Goal: Task Accomplishment & Management: Use online tool/utility

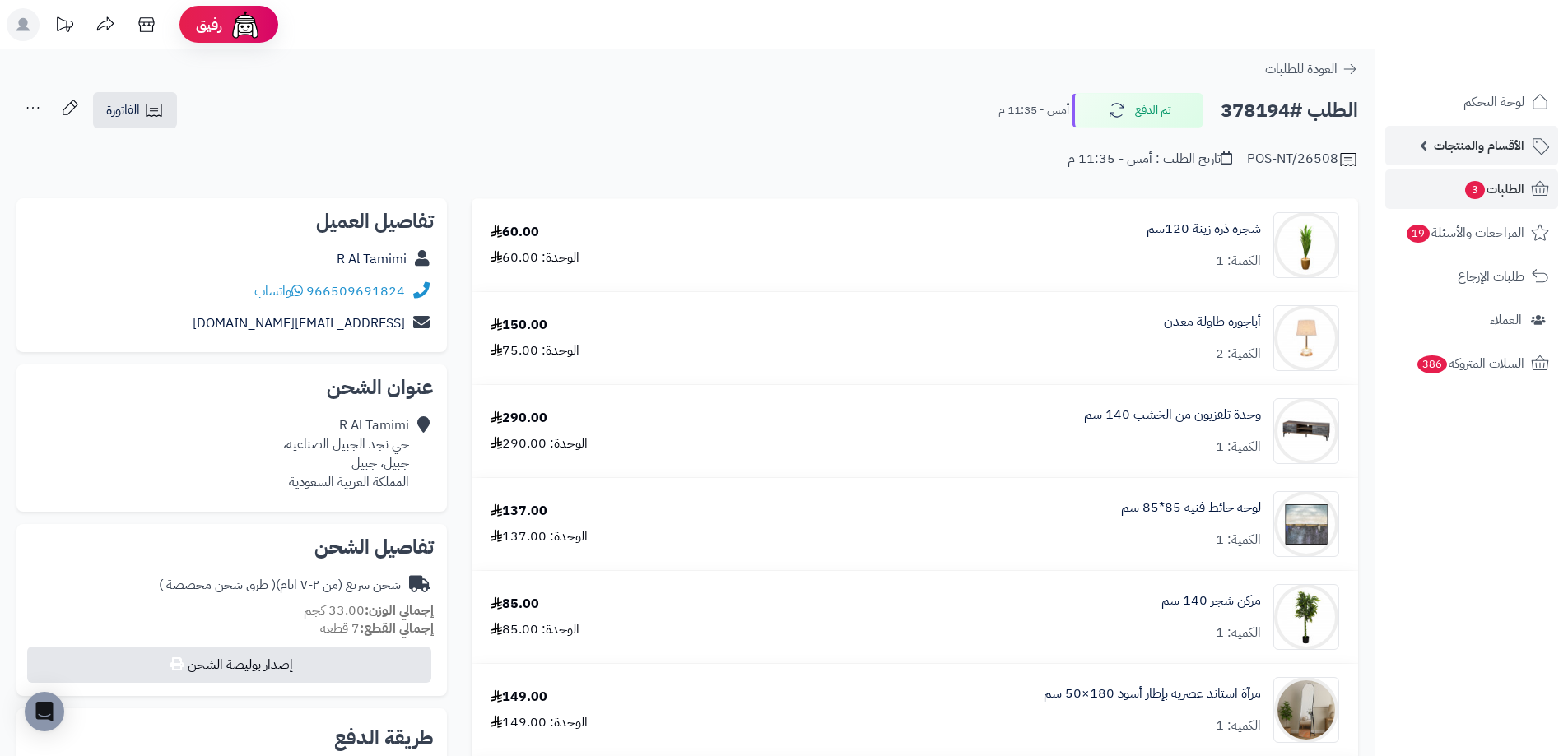
click at [1485, 144] on span "الأقسام والمنتجات" at bounding box center [1479, 146] width 90 height 23
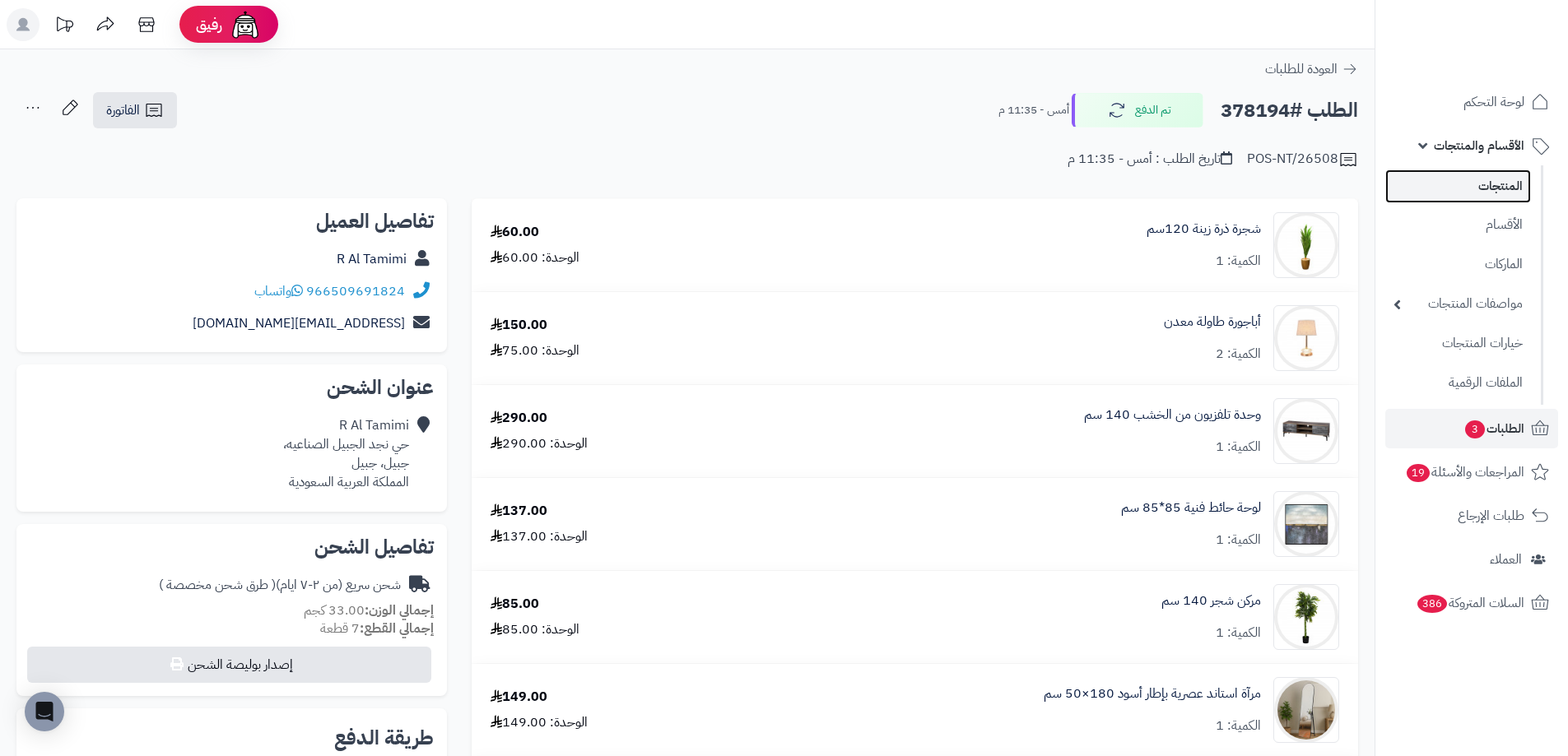
click at [1511, 184] on link "المنتجات" at bounding box center [1458, 186] width 145 height 33
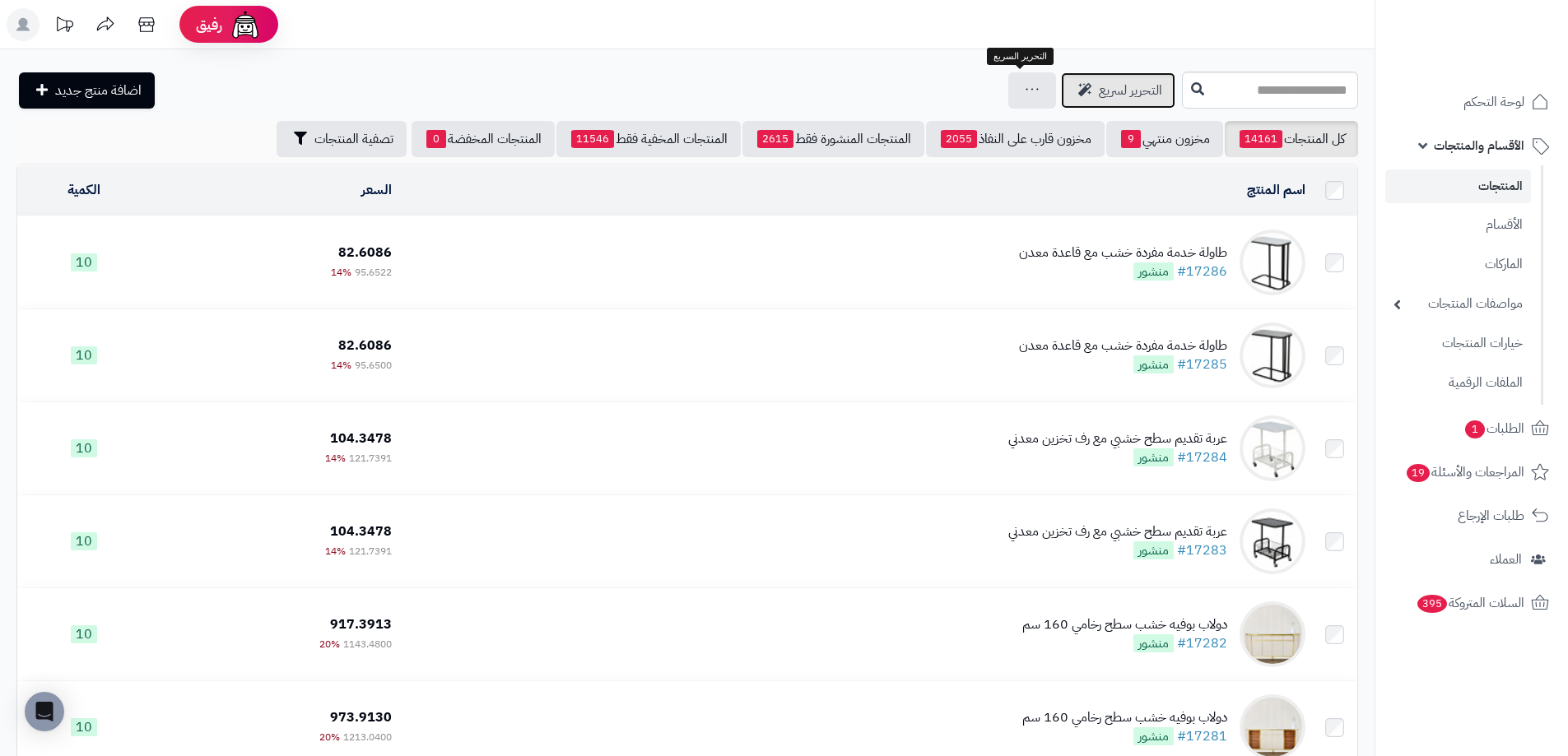
click at [1098, 81] on span "التحرير لسريع" at bounding box center [1130, 90] width 63 height 20
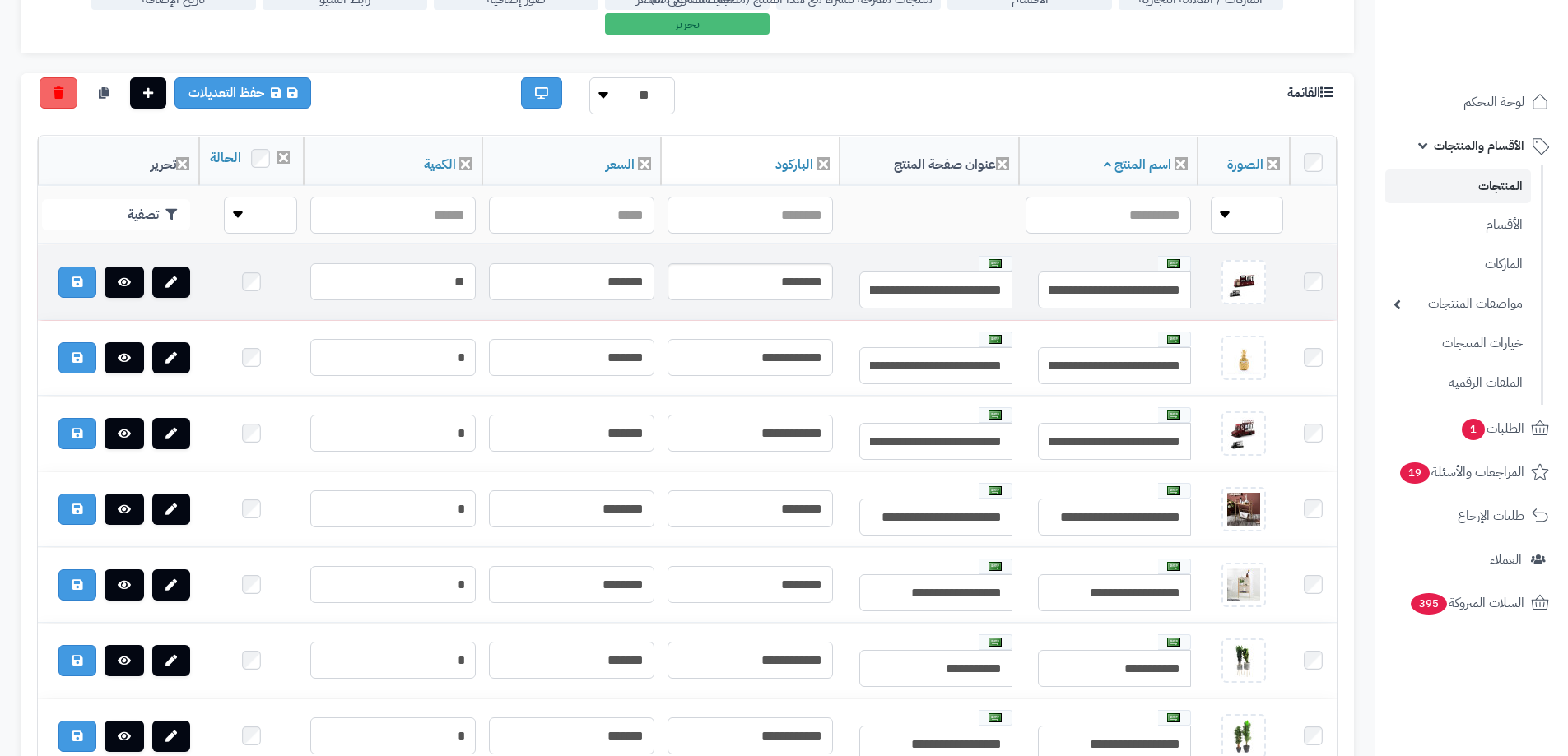
scroll to position [329, 0]
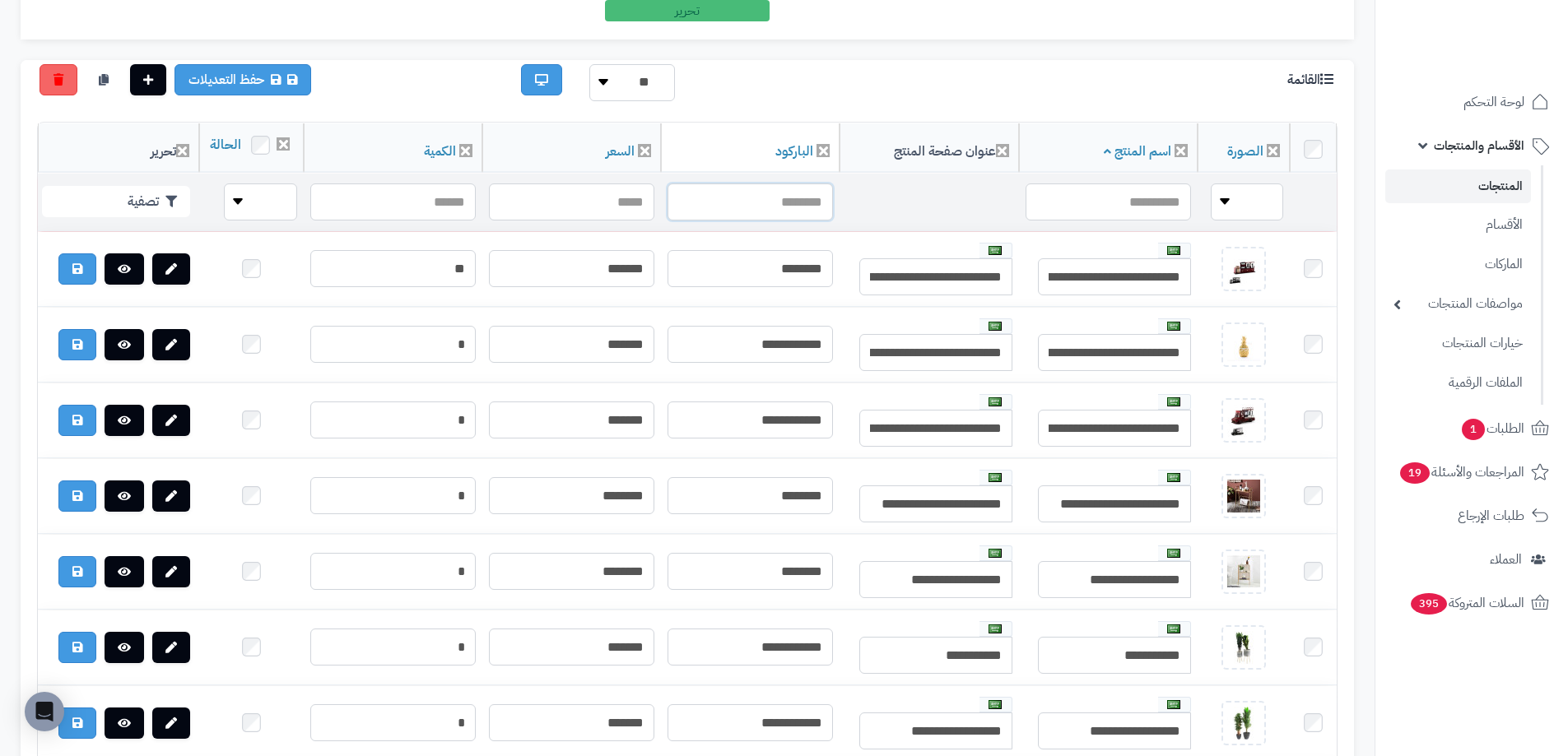
click at [793, 216] on input "text" at bounding box center [750, 201] width 165 height 37
paste input "**********"
type input "**********"
click at [125, 217] on button "تصفية" at bounding box center [116, 201] width 148 height 32
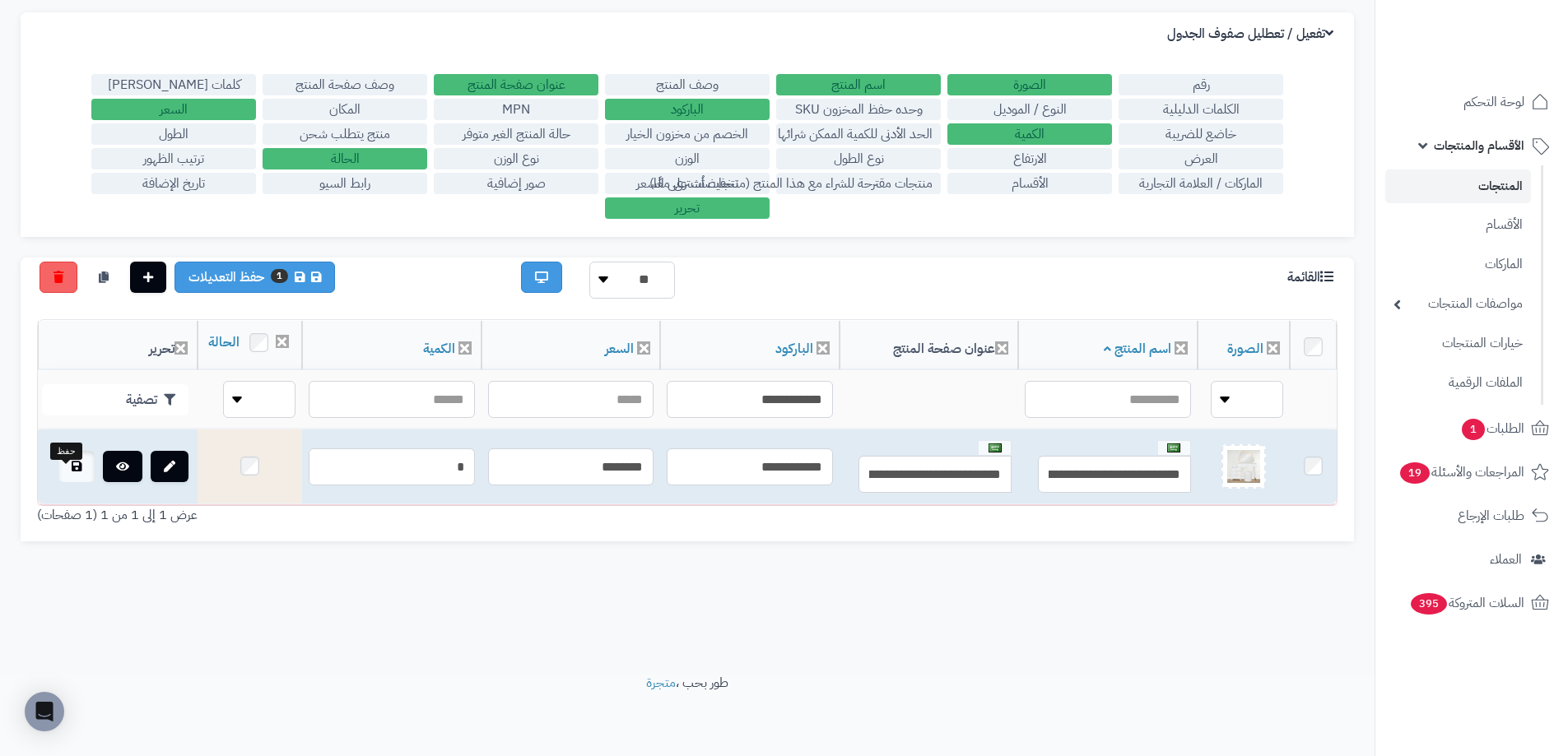
click at [62, 482] on link at bounding box center [77, 466] width 36 height 32
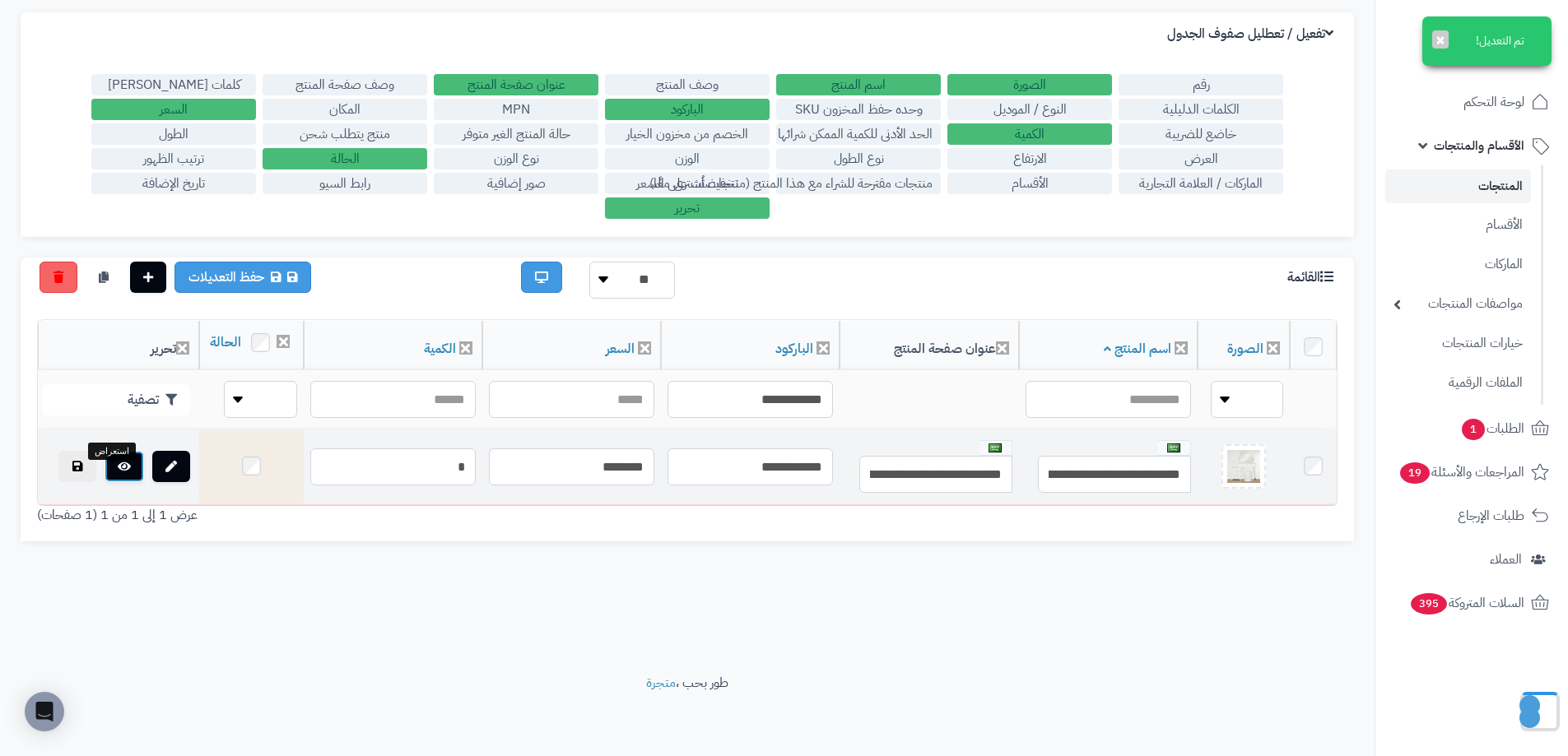
click at [117, 472] on icon at bounding box center [124, 466] width 14 height 12
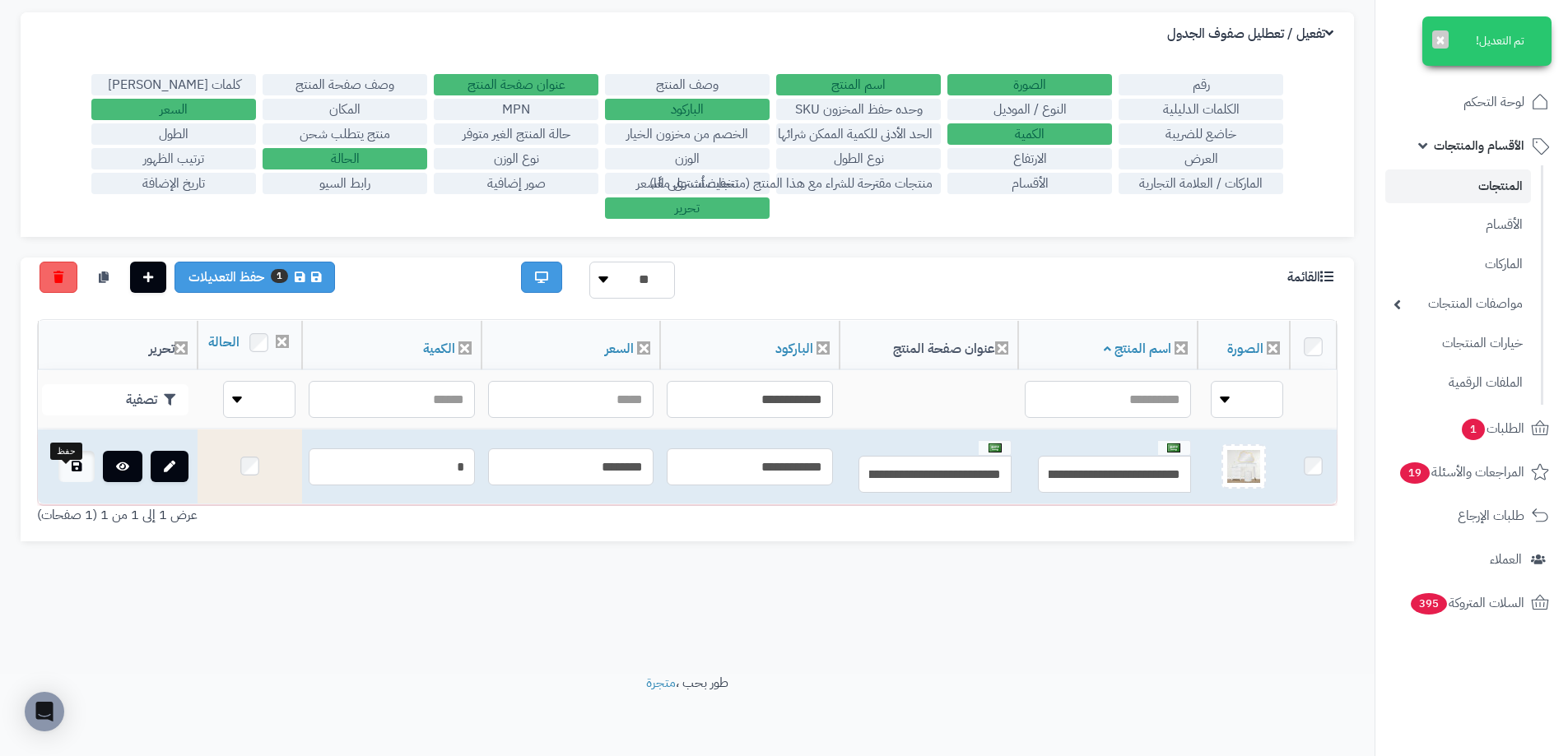
click at [72, 476] on link at bounding box center [77, 466] width 36 height 32
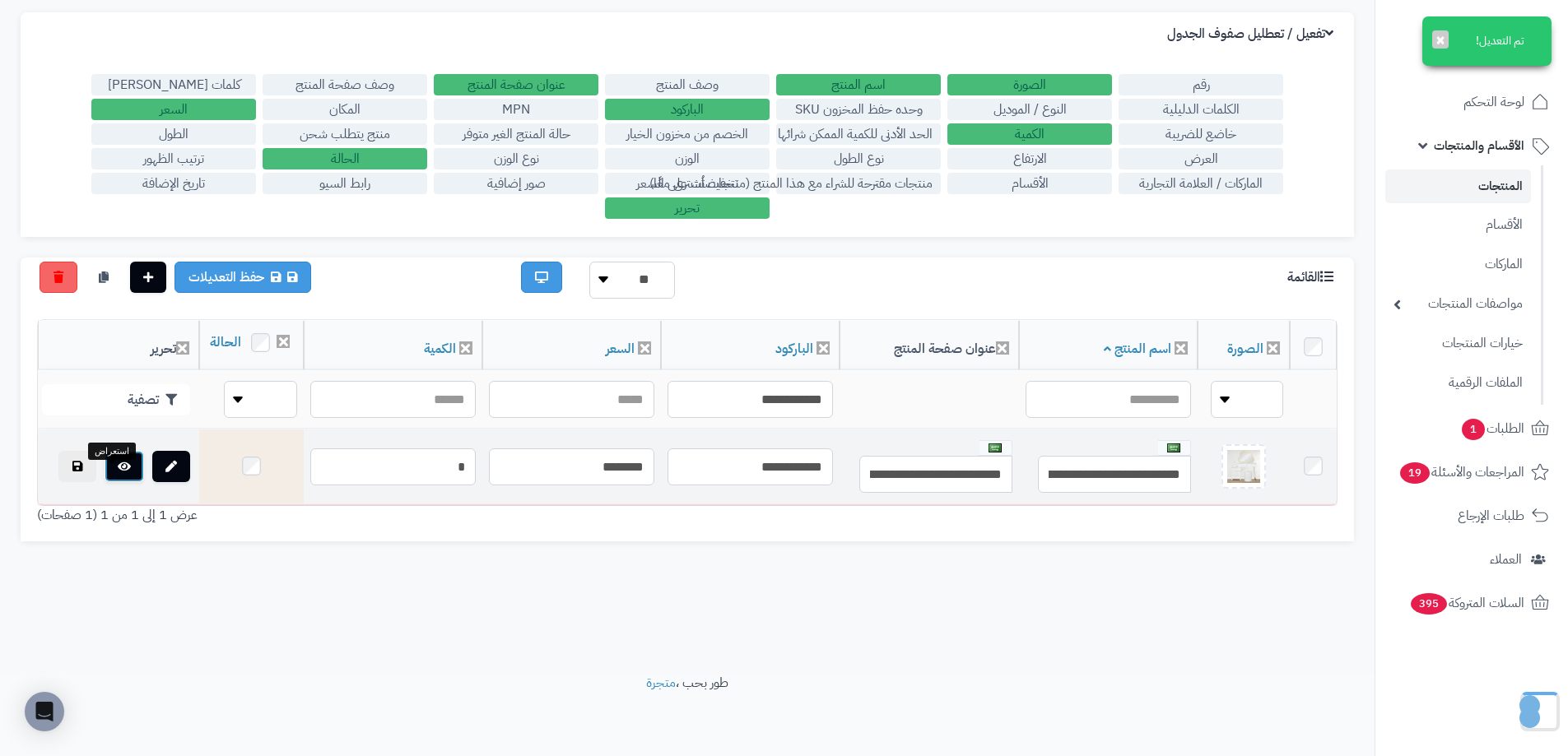
click at [117, 472] on icon at bounding box center [124, 466] width 14 height 12
